Goal: Navigation & Orientation: Understand site structure

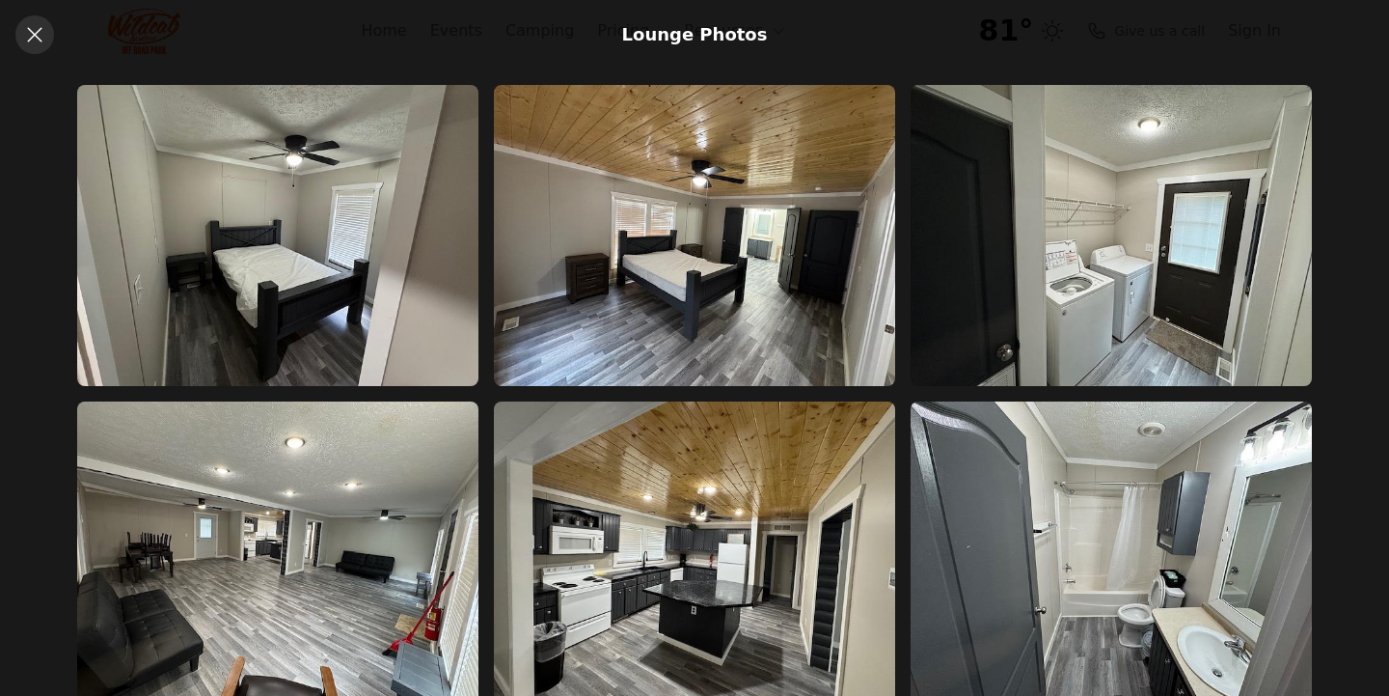
click at [37, 33] on icon at bounding box center [34, 34] width 14 height 14
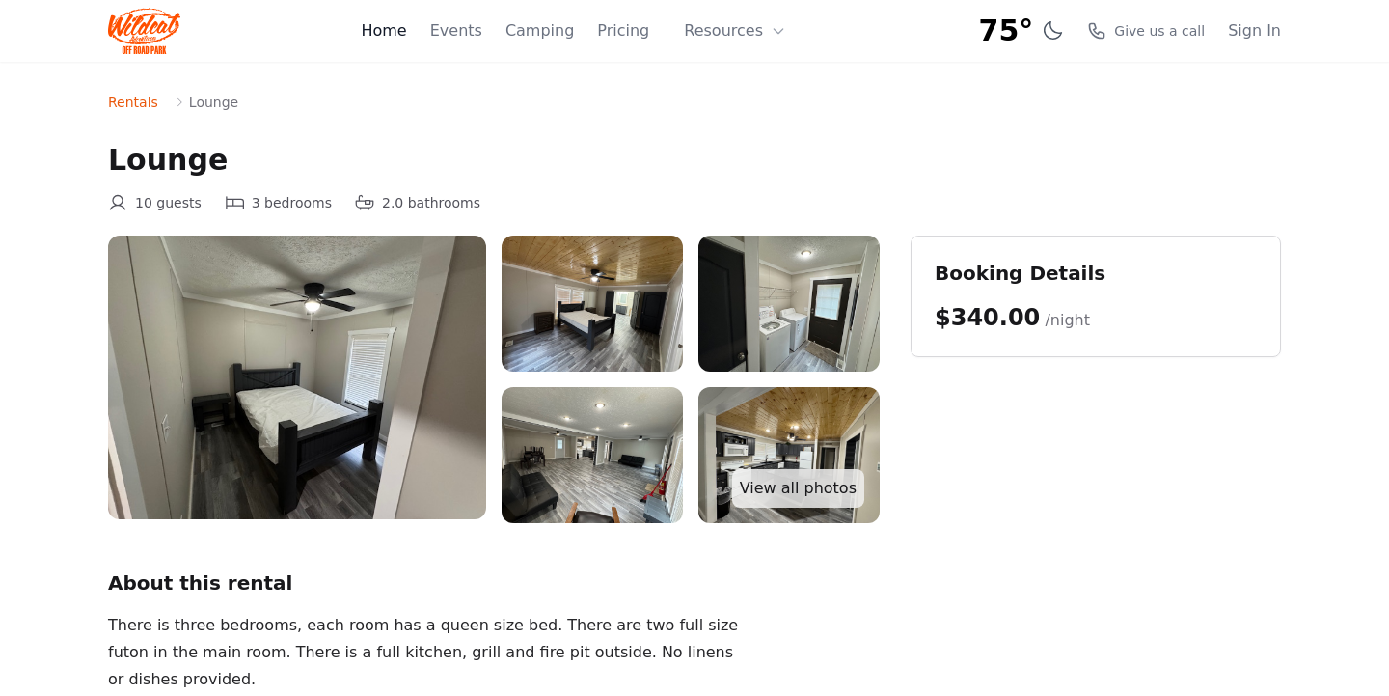
click at [399, 33] on link "Home" at bounding box center [383, 30] width 45 height 23
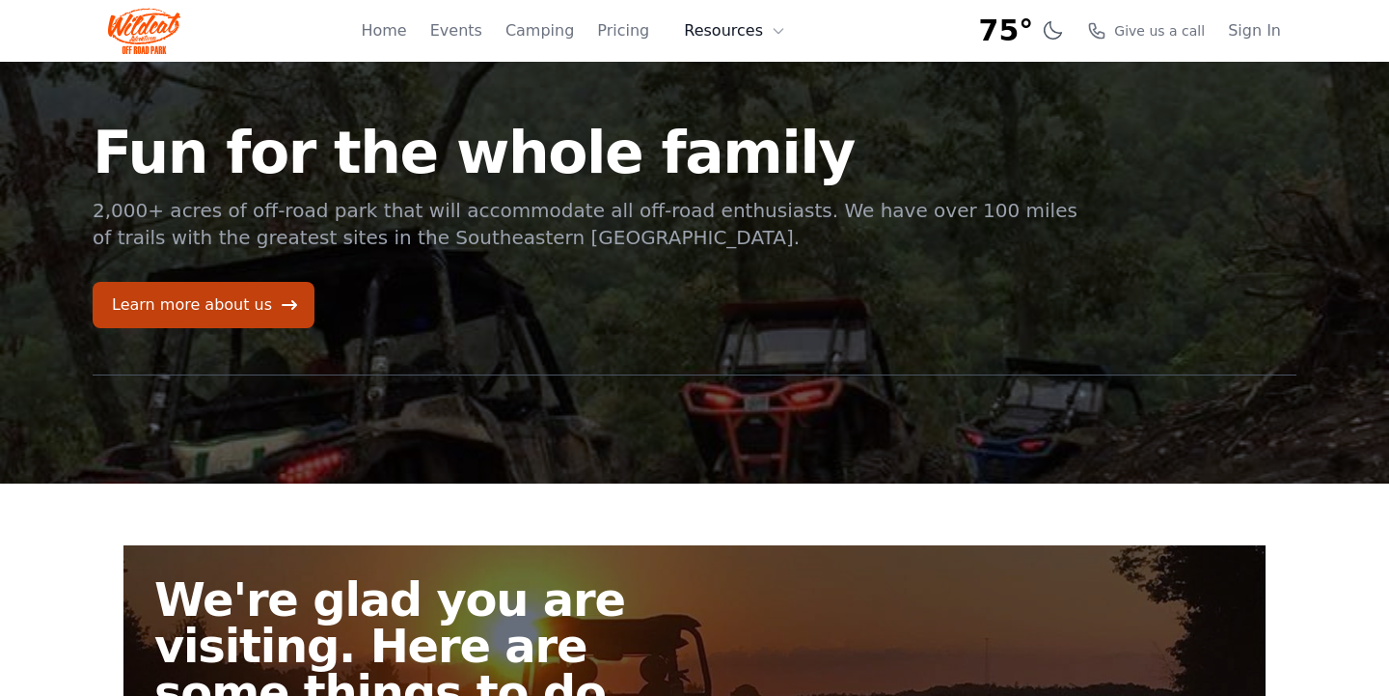
click at [778, 36] on icon at bounding box center [778, 30] width 15 height 15
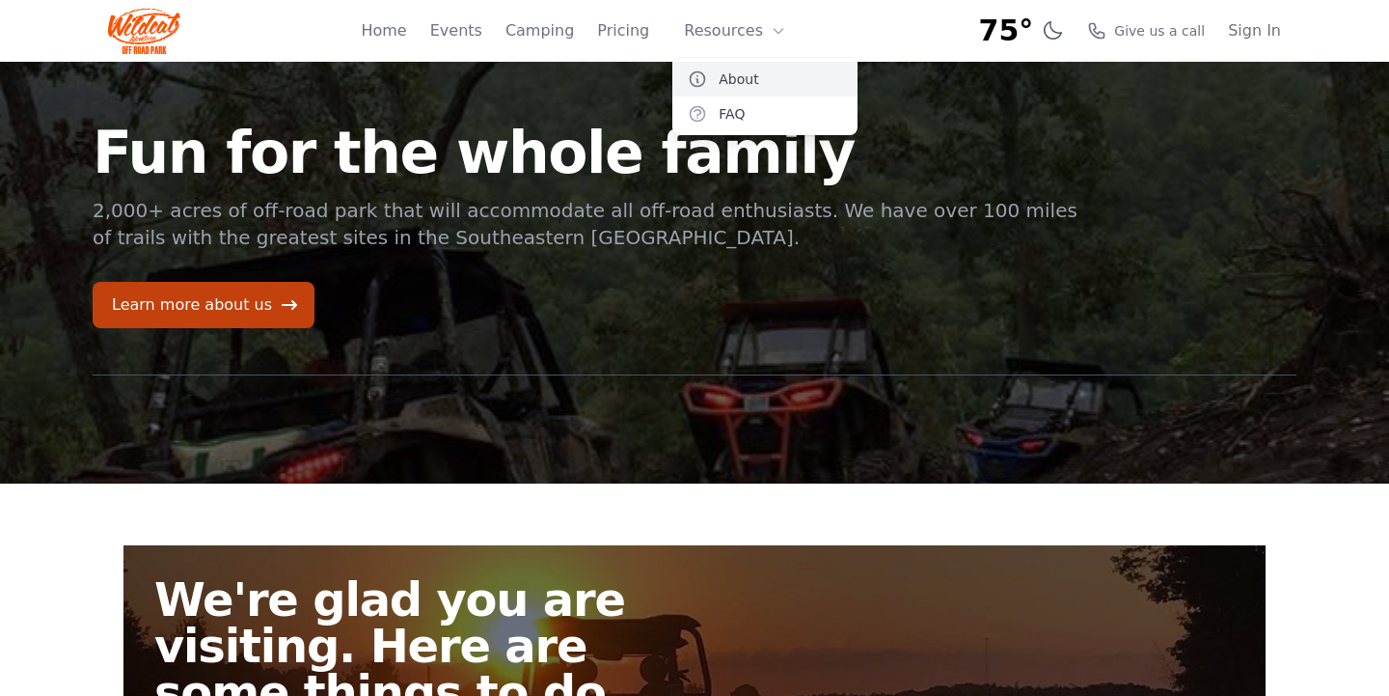
click at [753, 72] on link "About" at bounding box center [764, 79] width 185 height 35
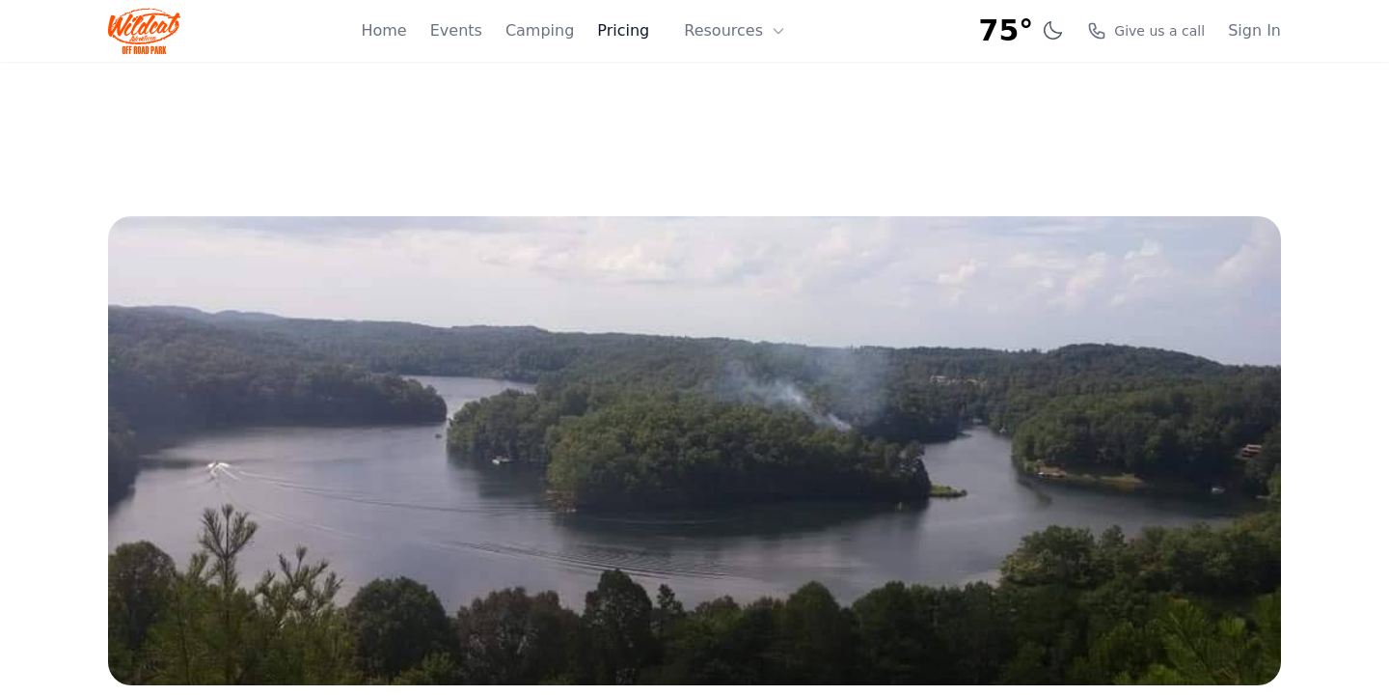
click at [634, 32] on link "Pricing" at bounding box center [623, 30] width 52 height 23
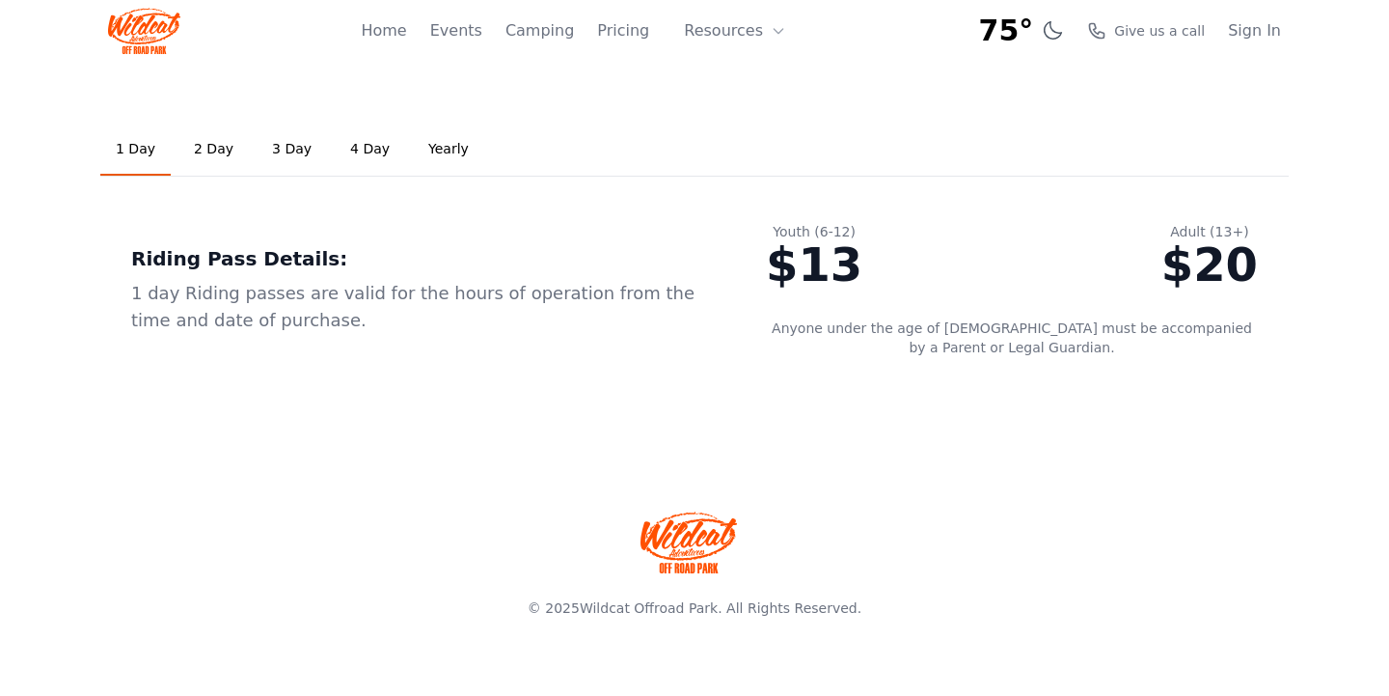
click at [224, 154] on link "2 Day" at bounding box center [213, 149] width 70 height 52
click at [476, 36] on link "Events" at bounding box center [456, 30] width 52 height 23
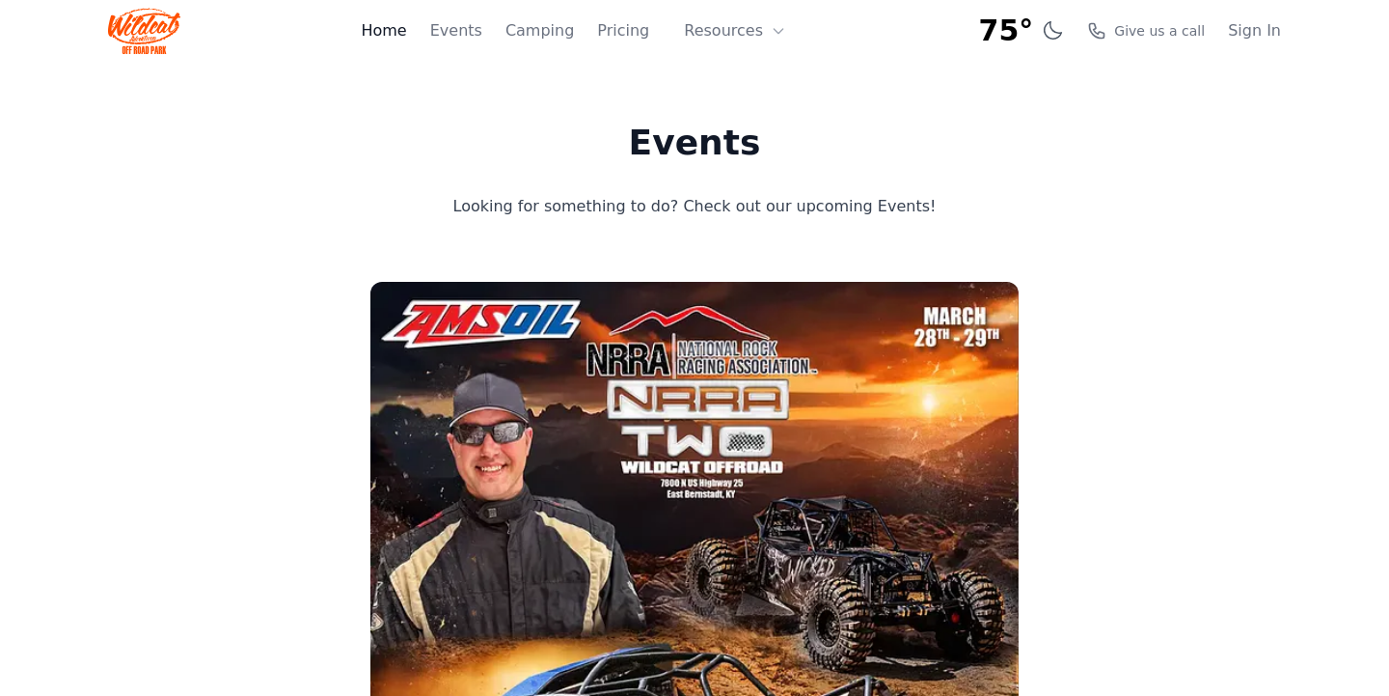
click at [406, 33] on link "Home" at bounding box center [383, 30] width 45 height 23
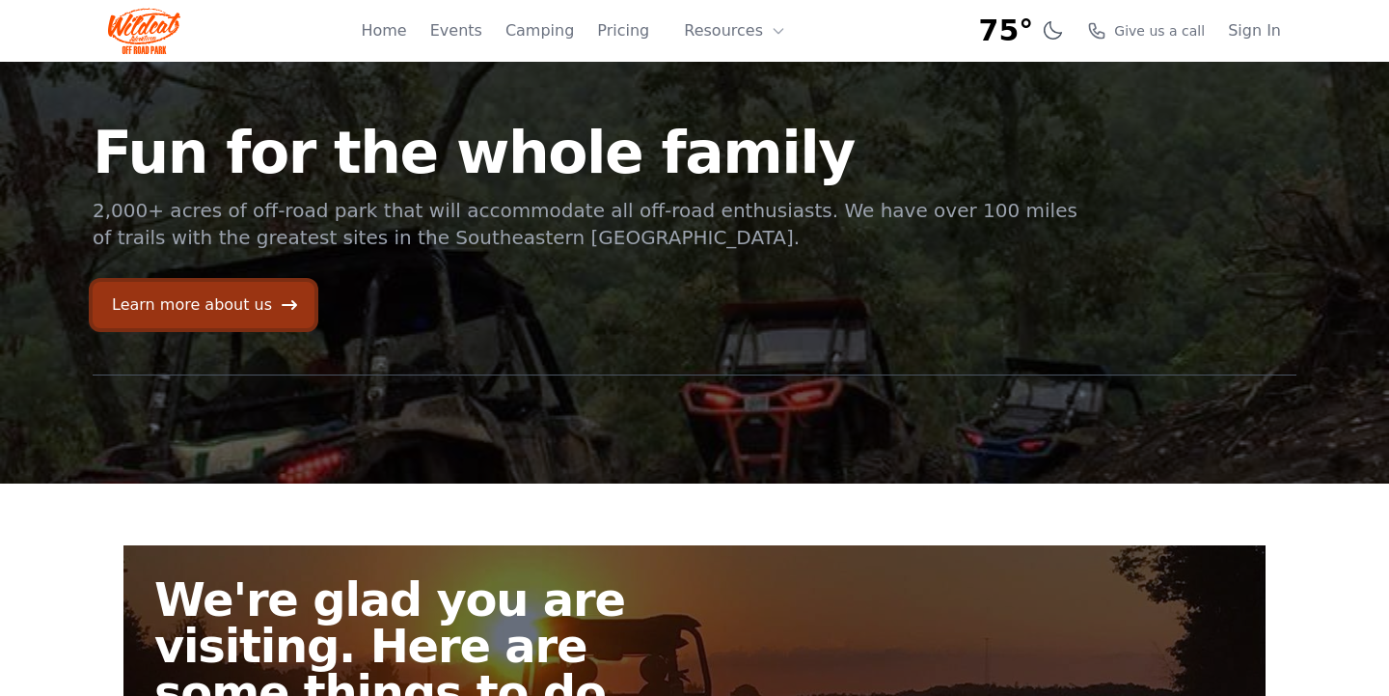
click at [241, 304] on link "Learn more about us" at bounding box center [204, 305] width 222 height 46
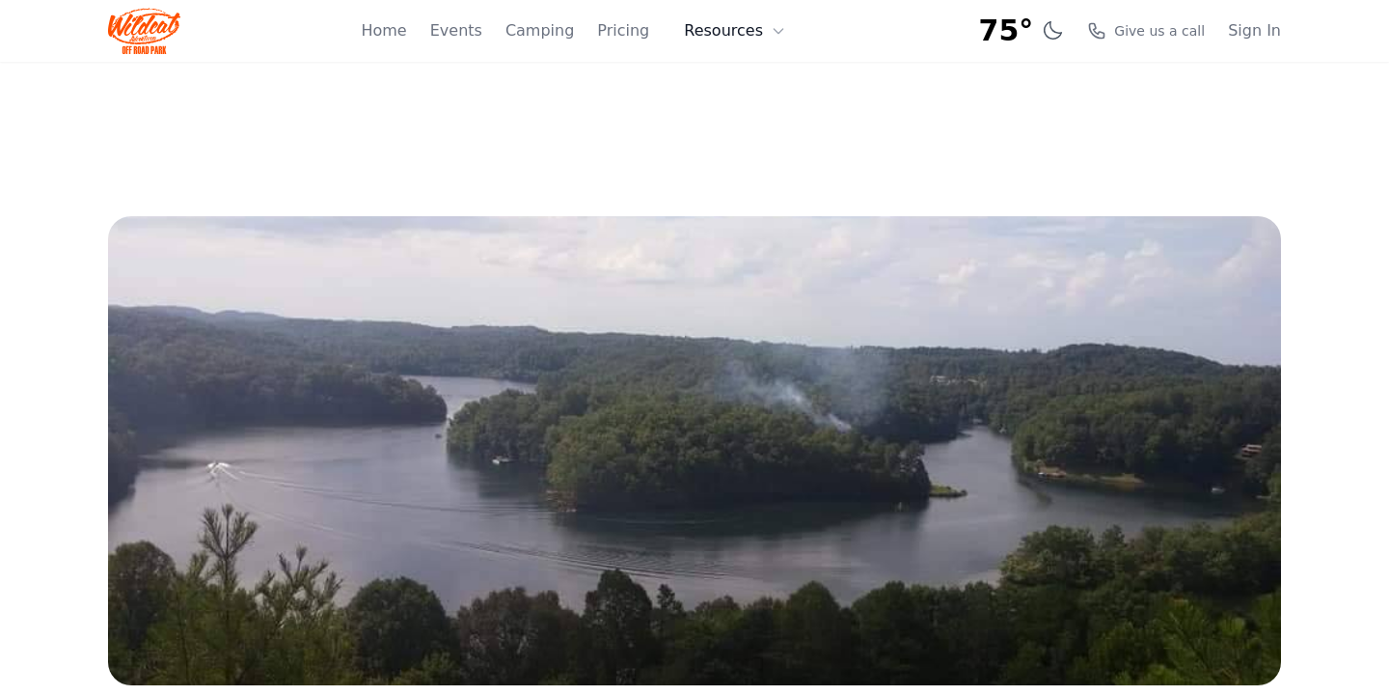
click at [780, 30] on icon at bounding box center [778, 31] width 9 height 5
click at [733, 111] on link "FAQ" at bounding box center [764, 113] width 185 height 35
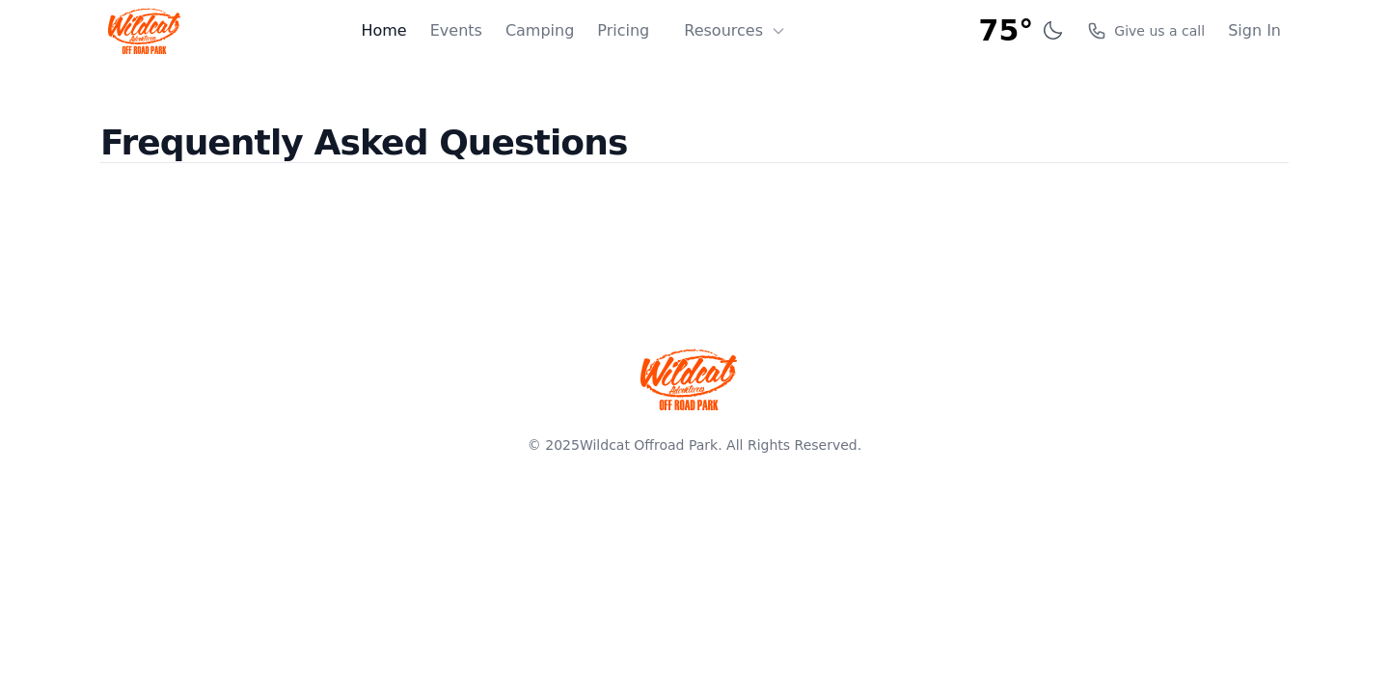
click at [398, 32] on link "Home" at bounding box center [383, 30] width 45 height 23
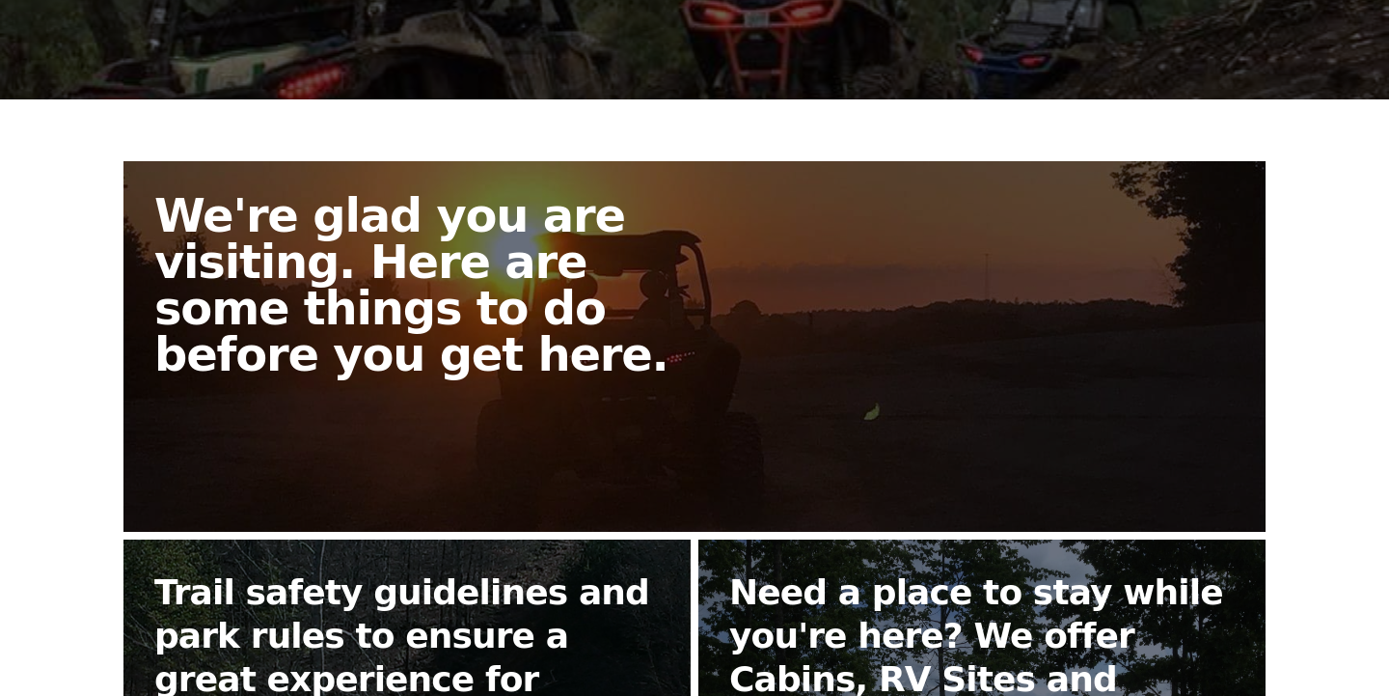
scroll to position [388, 0]
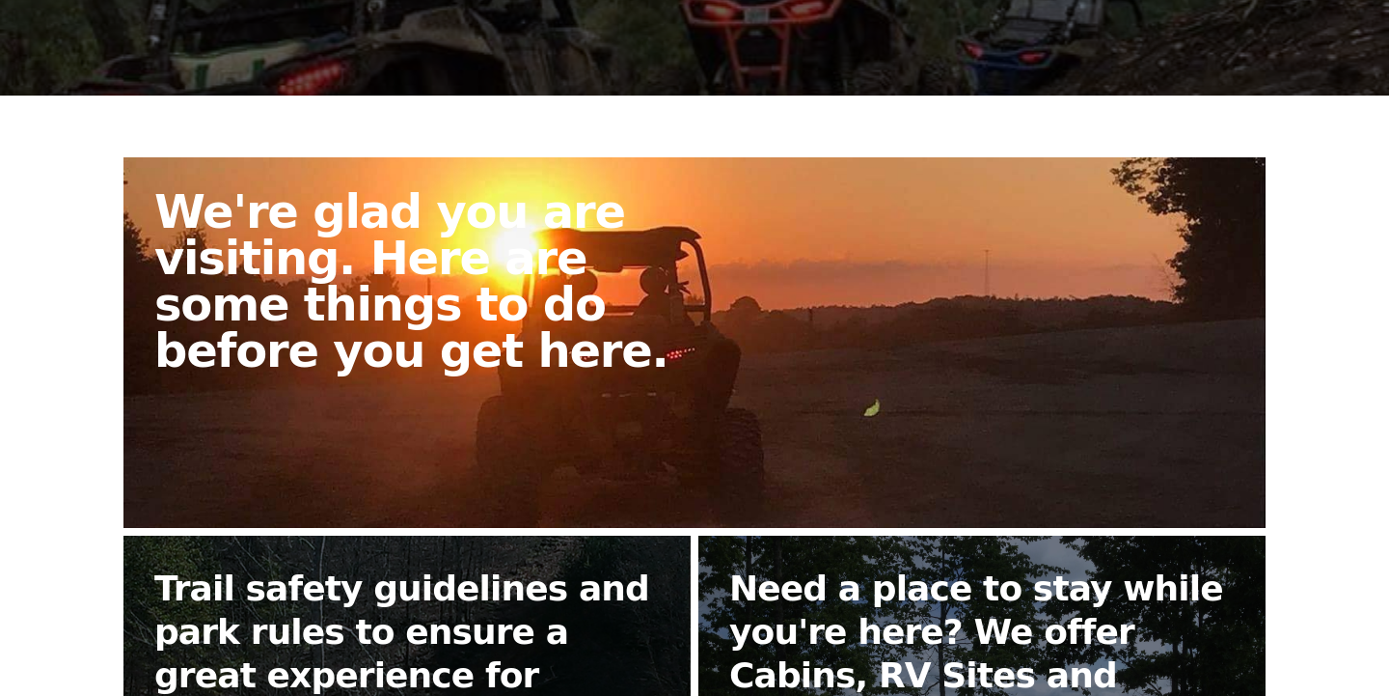
click at [436, 309] on h2 "We're glad you are visiting. Here are some things to do before you get here." at bounding box center [432, 280] width 556 height 185
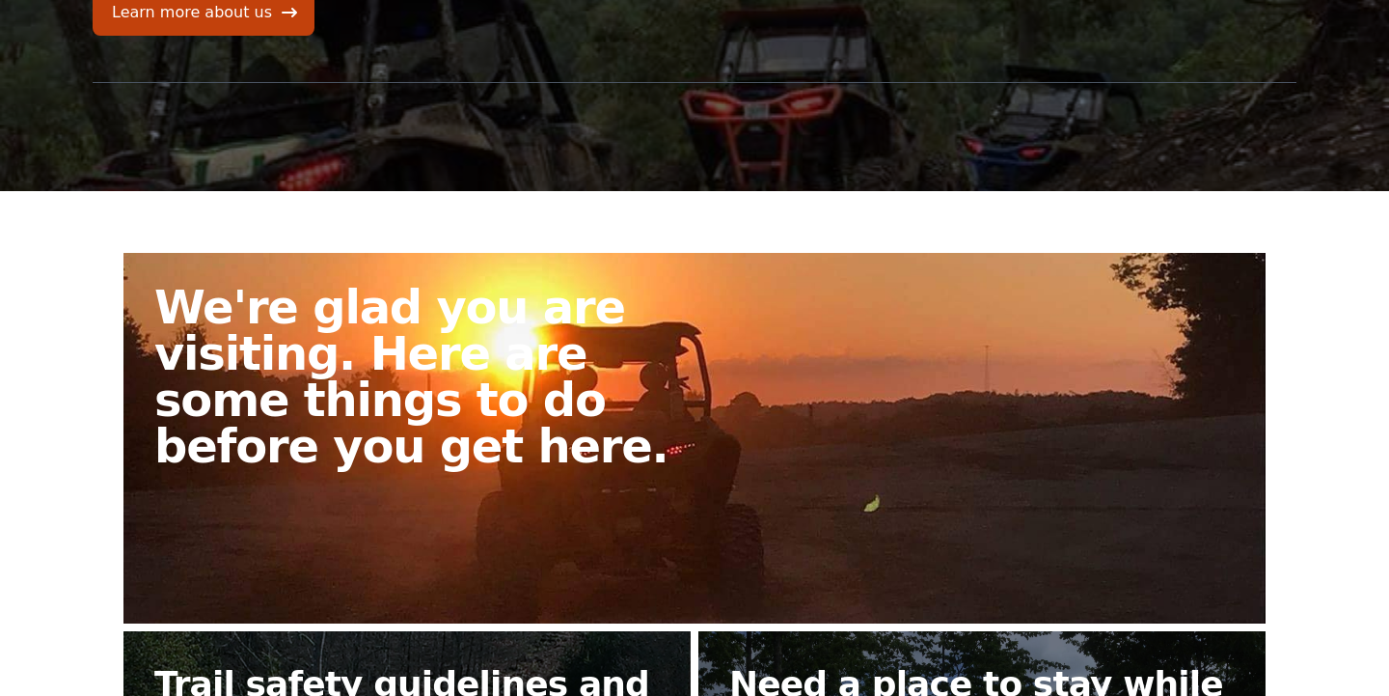
scroll to position [294, 0]
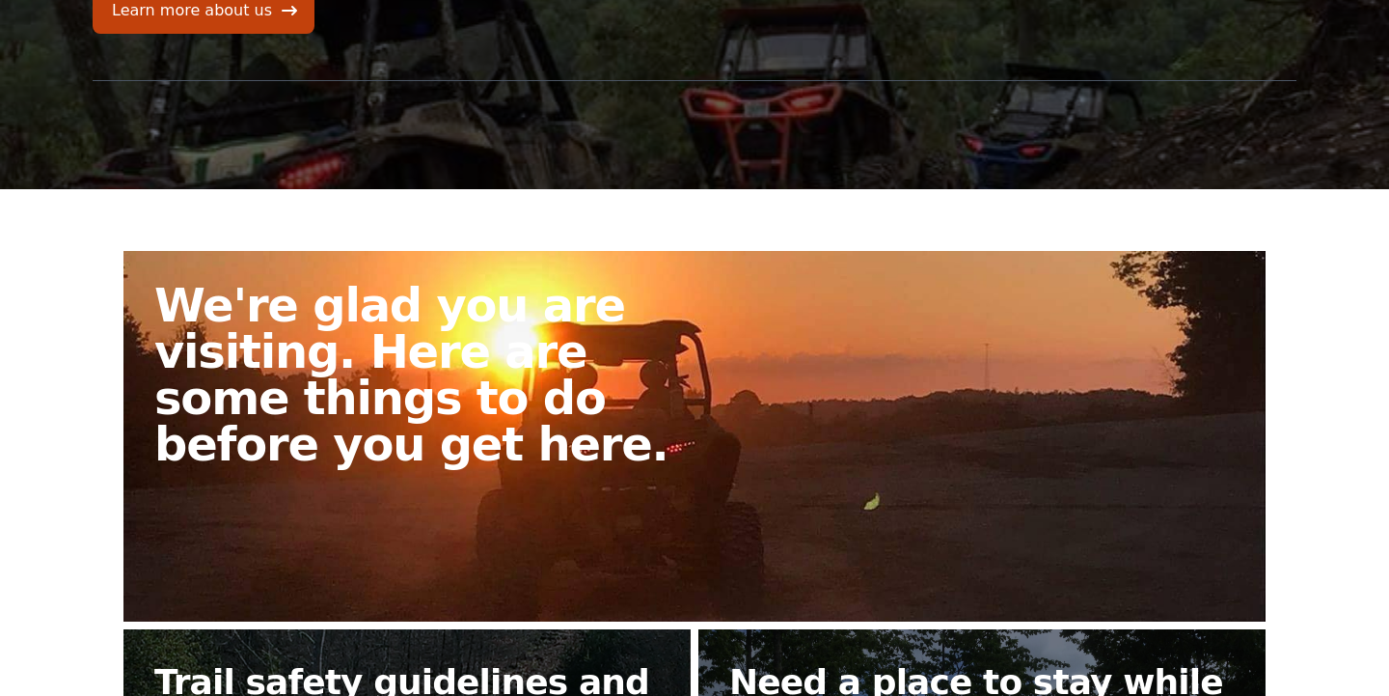
click at [527, 372] on h2 "We're glad you are visiting. Here are some things to do before you get here." at bounding box center [432, 374] width 556 height 185
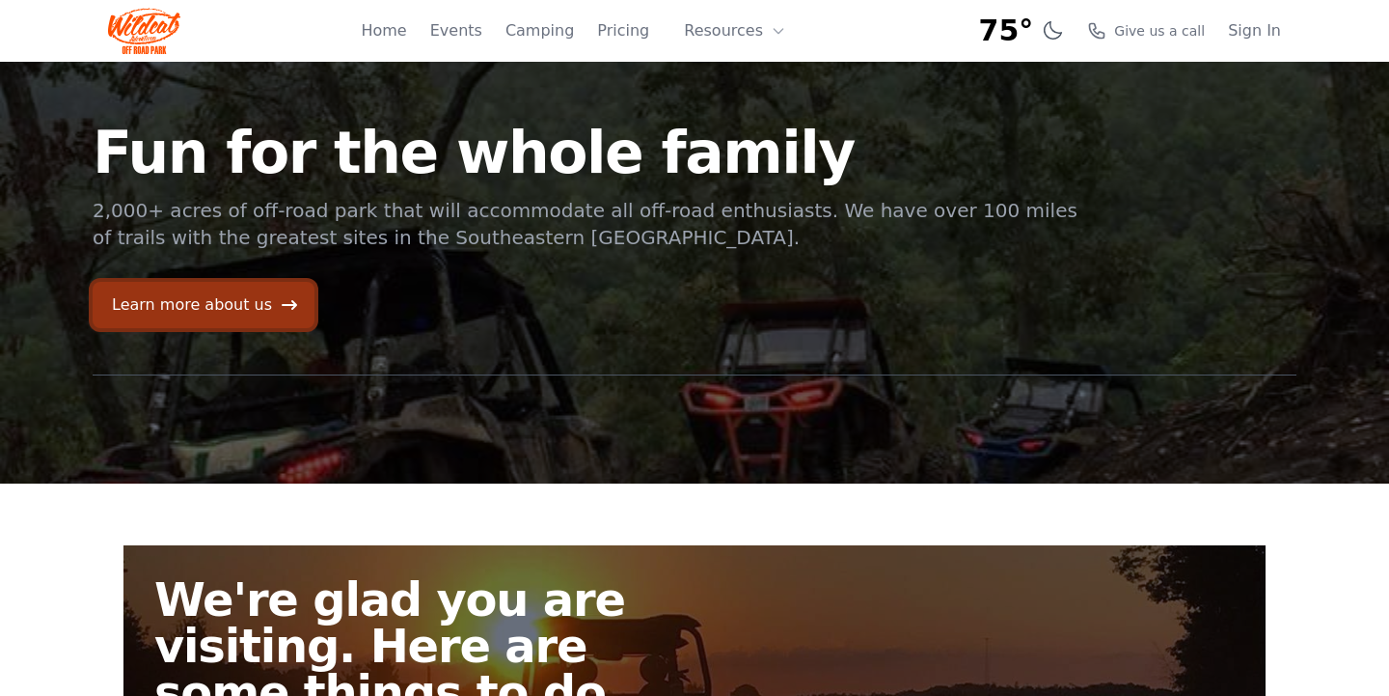
click at [229, 296] on link "Learn more about us" at bounding box center [204, 305] width 222 height 46
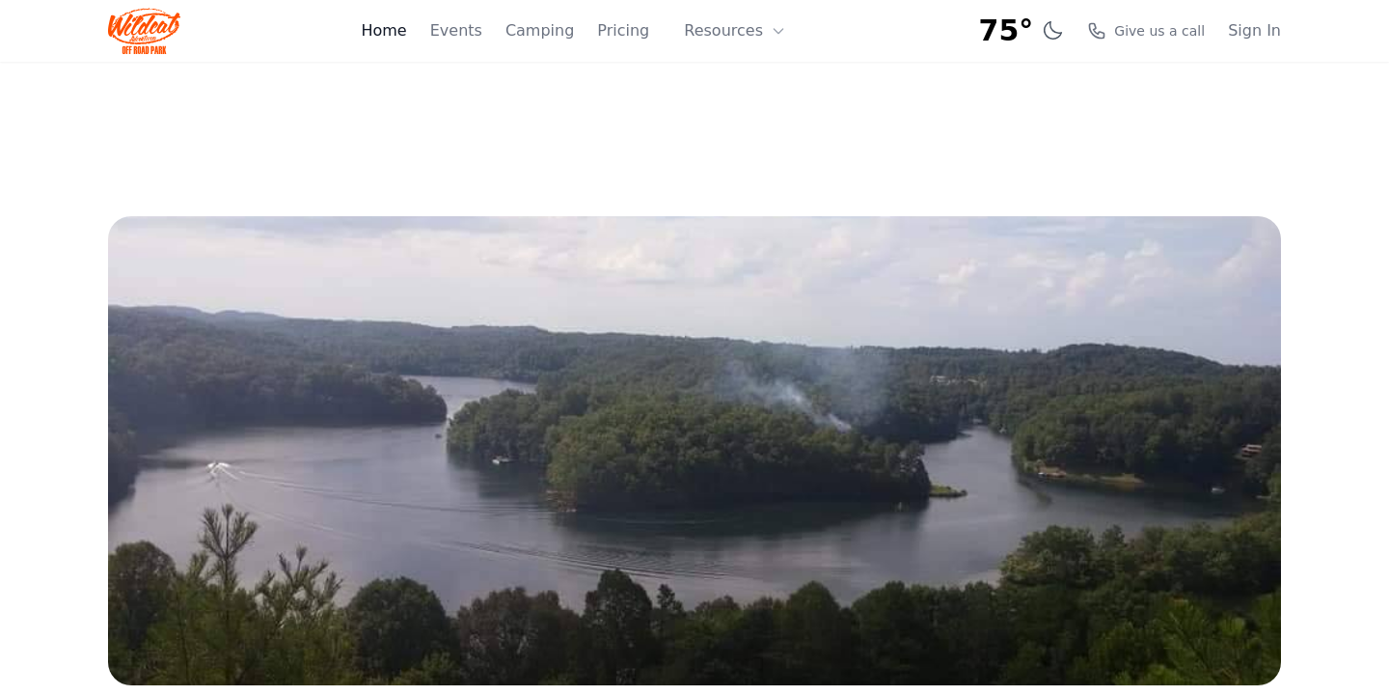
click at [405, 22] on link "Home" at bounding box center [383, 30] width 45 height 23
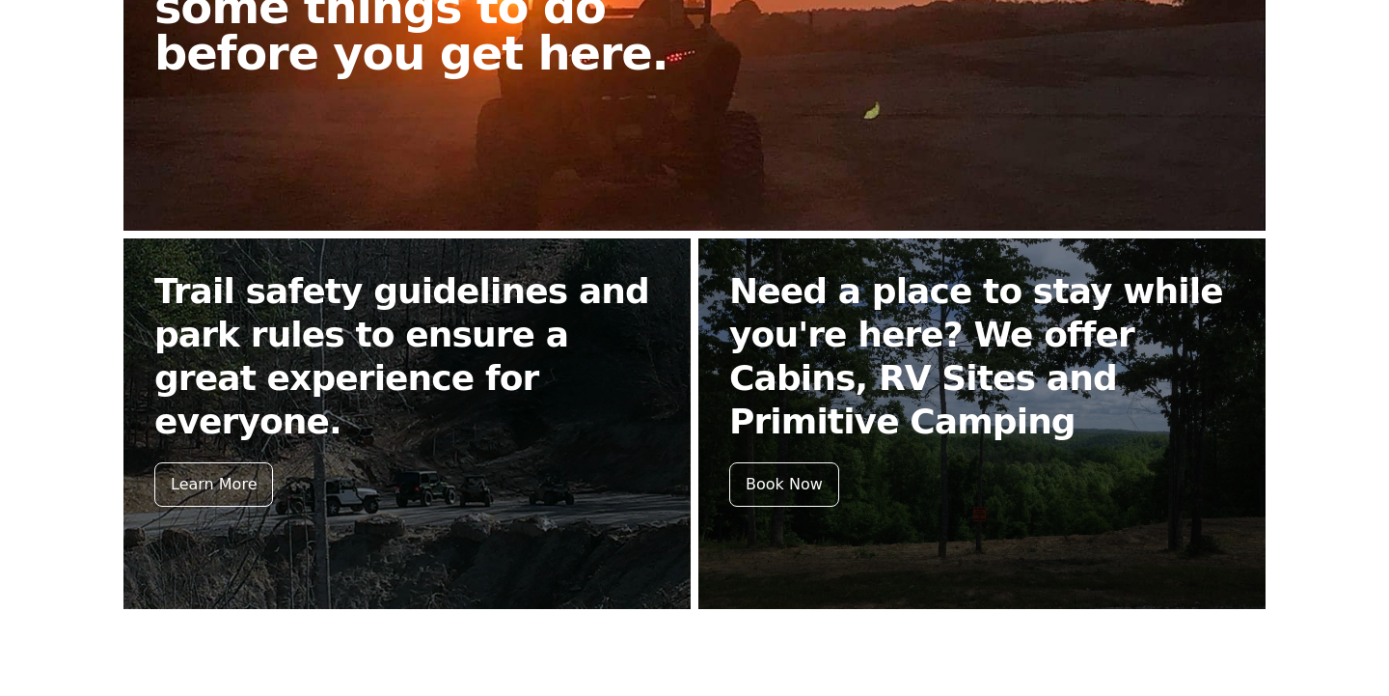
scroll to position [697, 0]
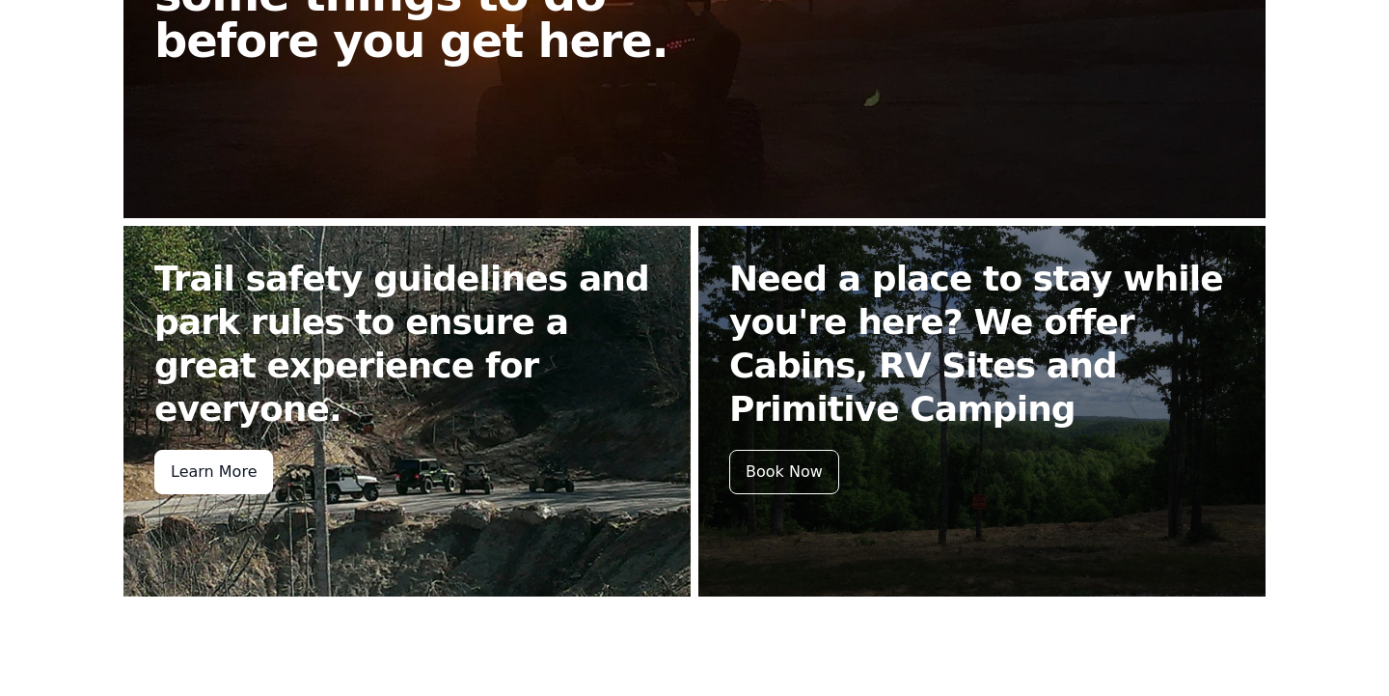
click at [227, 450] on div "Learn More" at bounding box center [213, 472] width 119 height 44
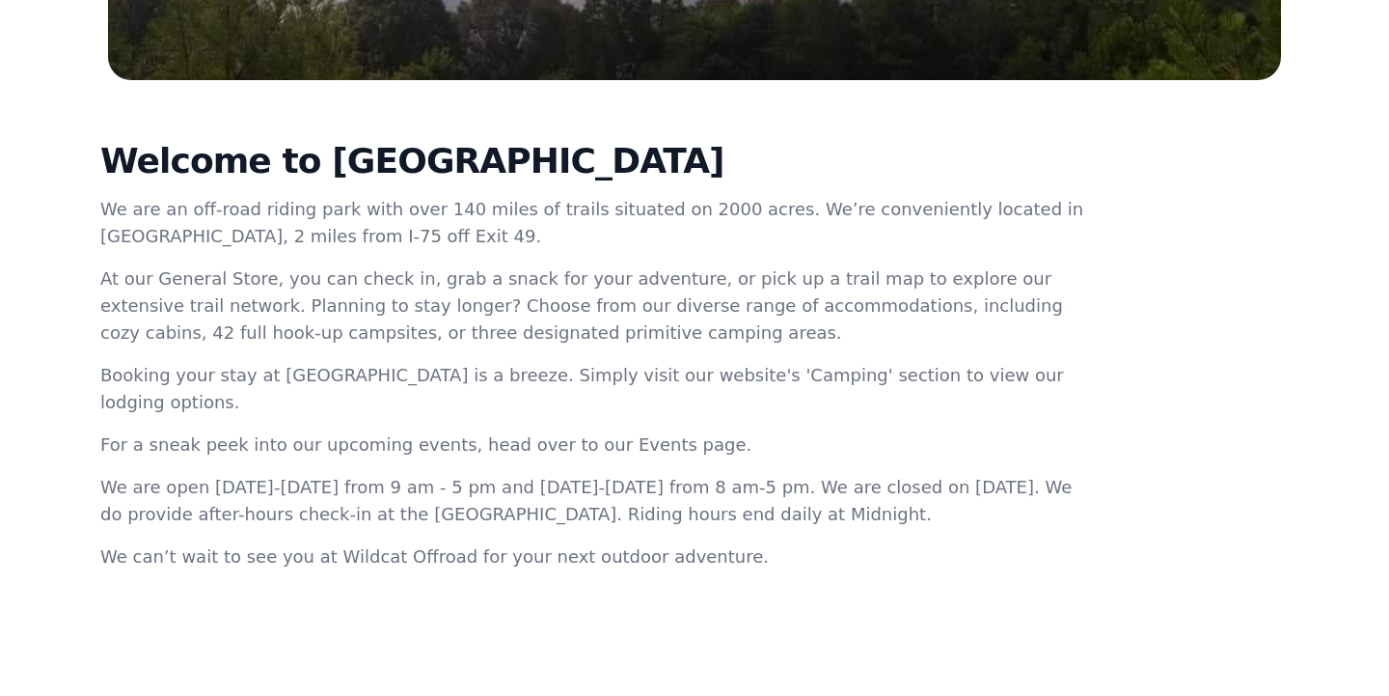
scroll to position [738, 0]
